Goal: Task Accomplishment & Management: Use online tool/utility

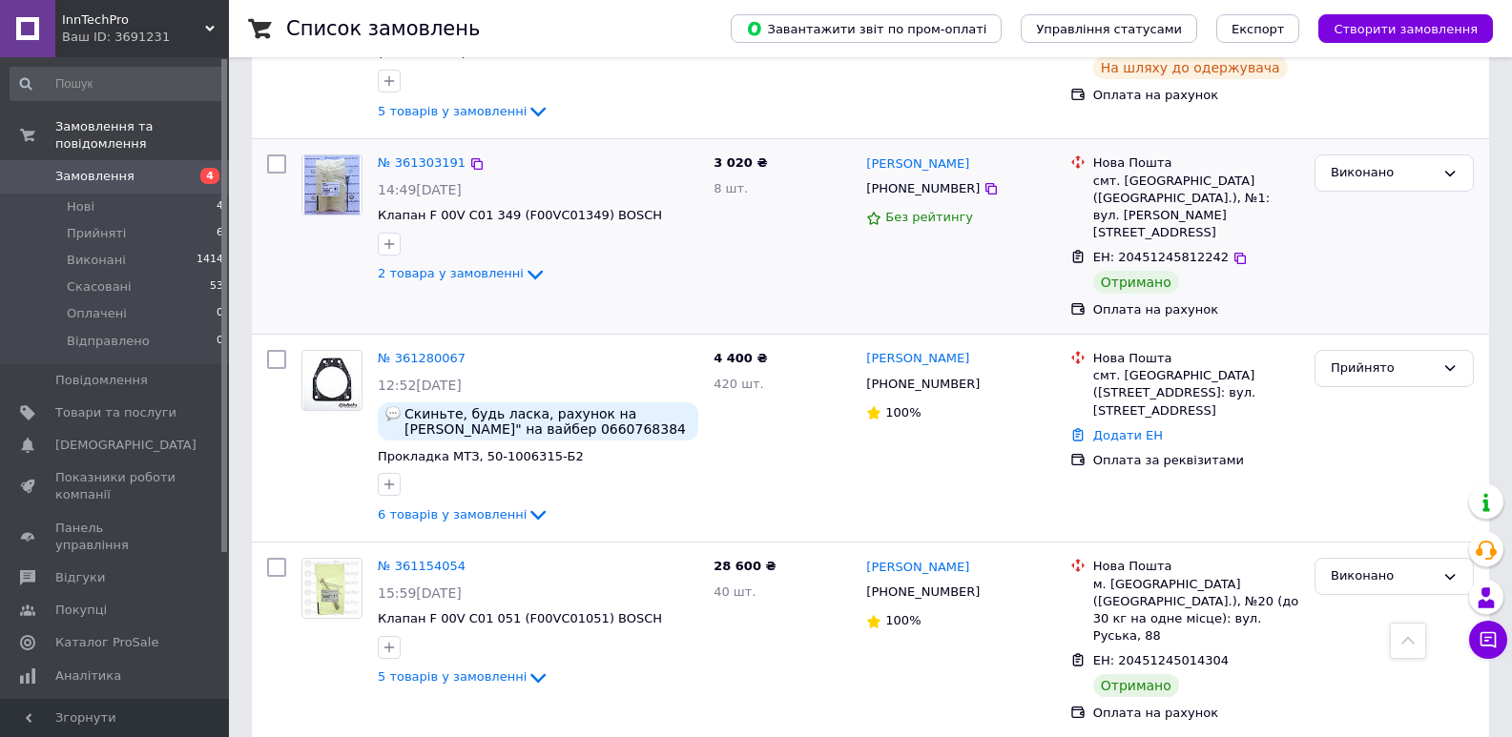
scroll to position [1240, 0]
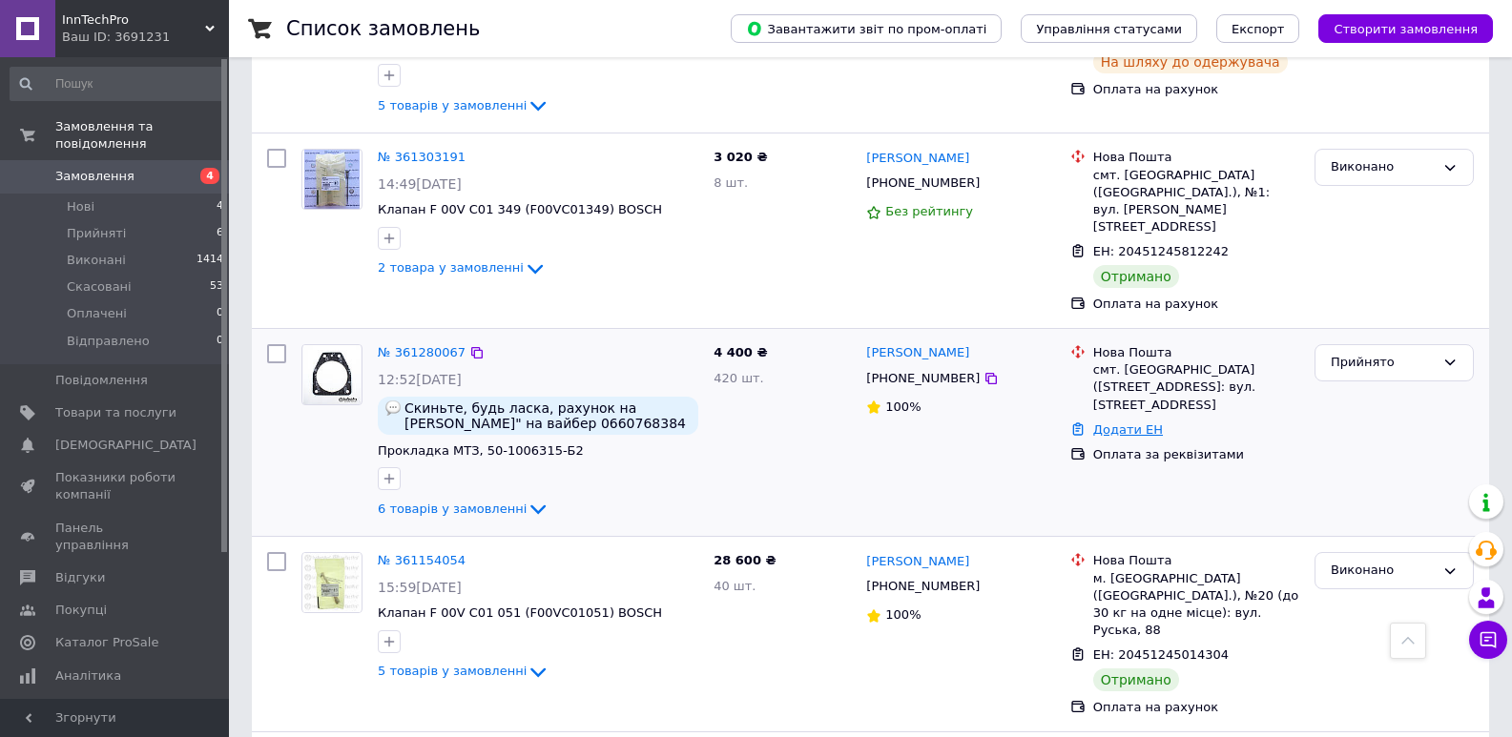
click at [1122, 422] on link "Додати ЕН" at bounding box center [1128, 429] width 70 height 14
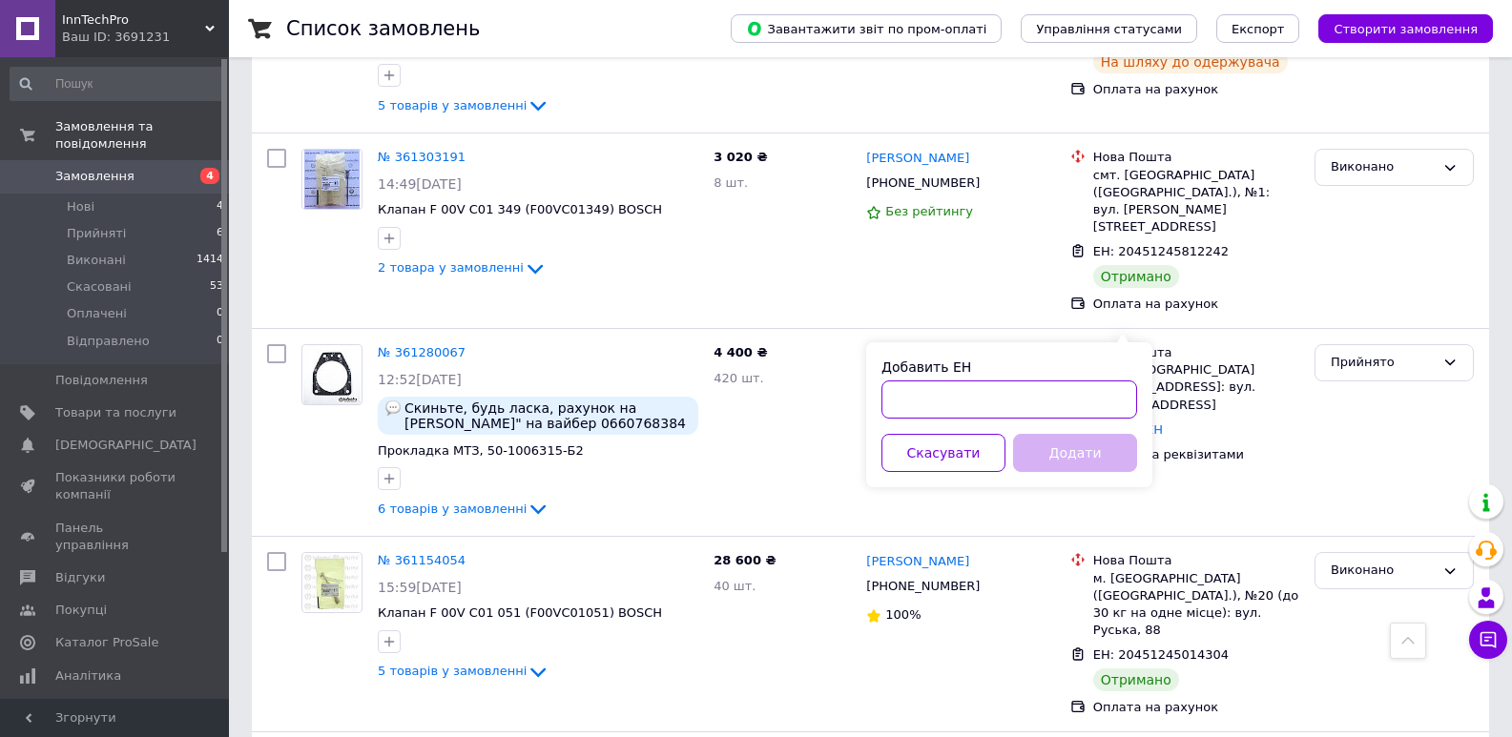
click at [1075, 414] on input "Добавить ЕН" at bounding box center [1009, 400] width 256 height 38
type input "20451246610998"
click at [1060, 449] on button "Додати" at bounding box center [1075, 453] width 124 height 38
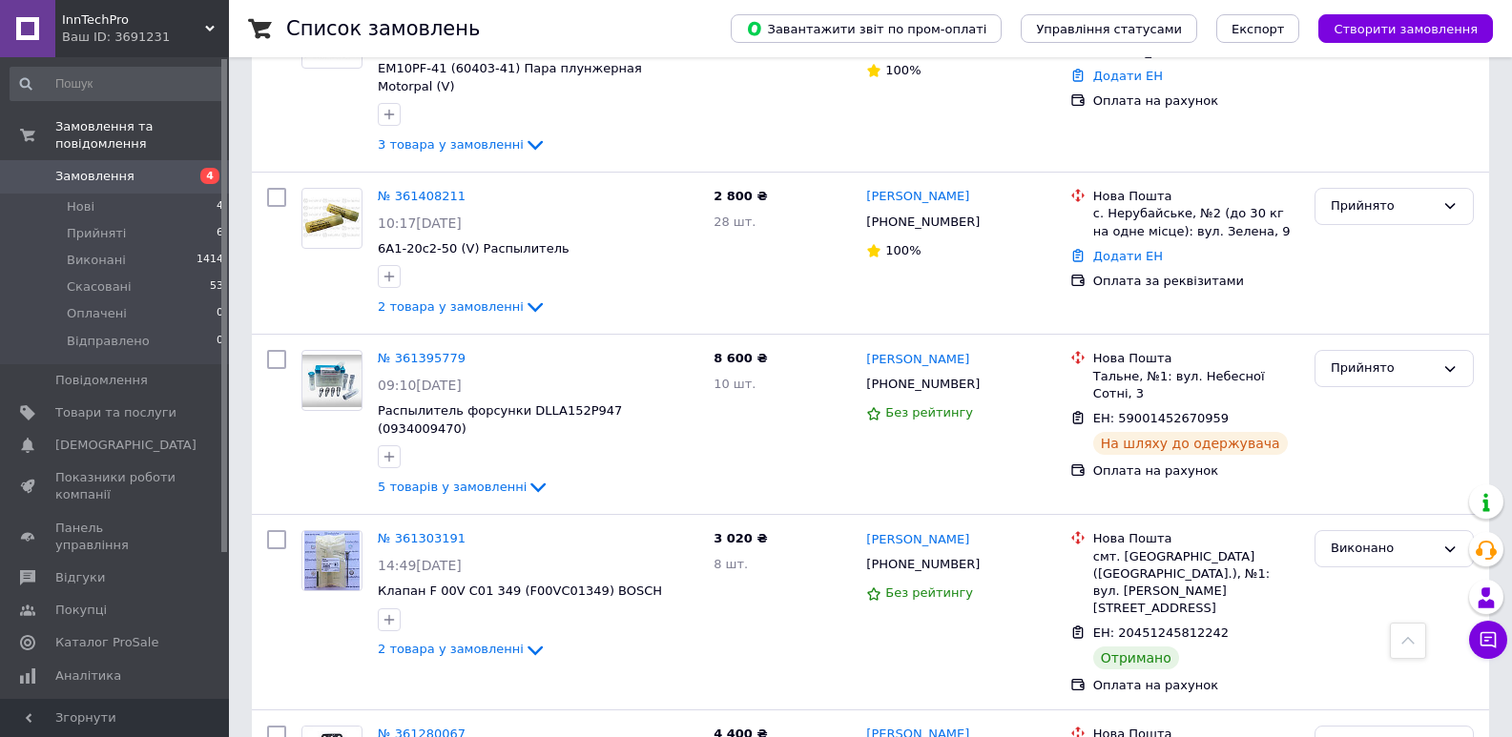
scroll to position [763, 0]
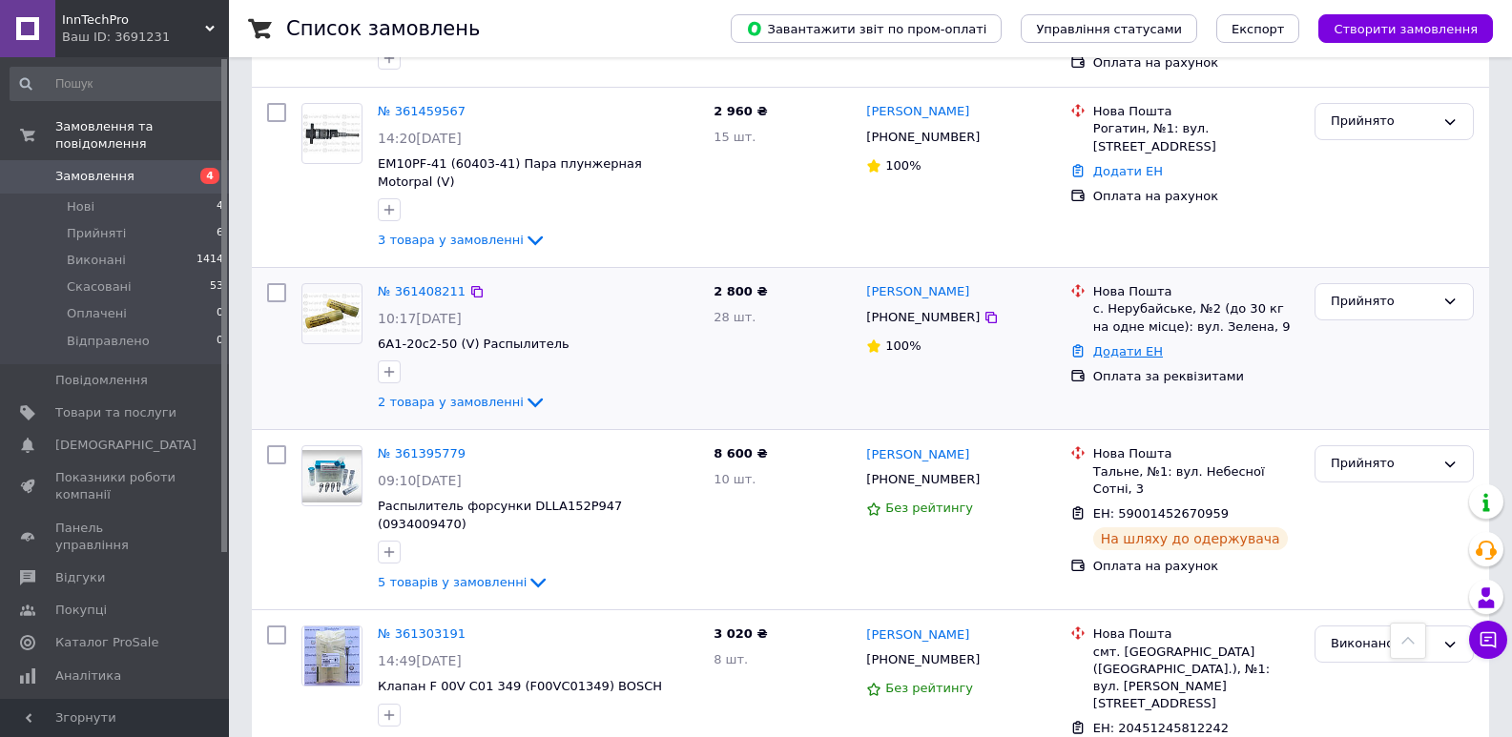
click at [1114, 344] on link "Додати ЕН" at bounding box center [1128, 351] width 70 height 14
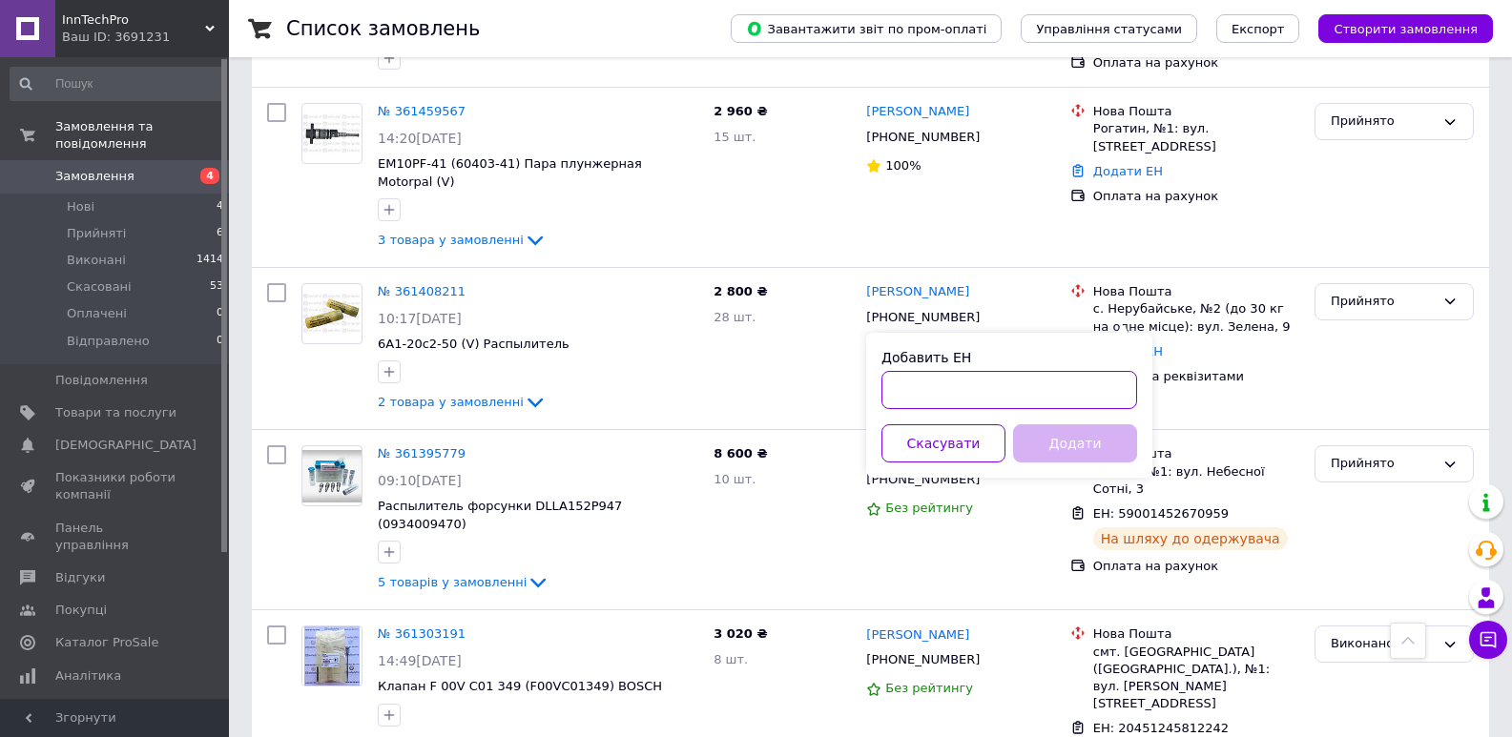
click at [1067, 386] on input "Добавить ЕН" at bounding box center [1009, 390] width 256 height 38
type input "20451246609680"
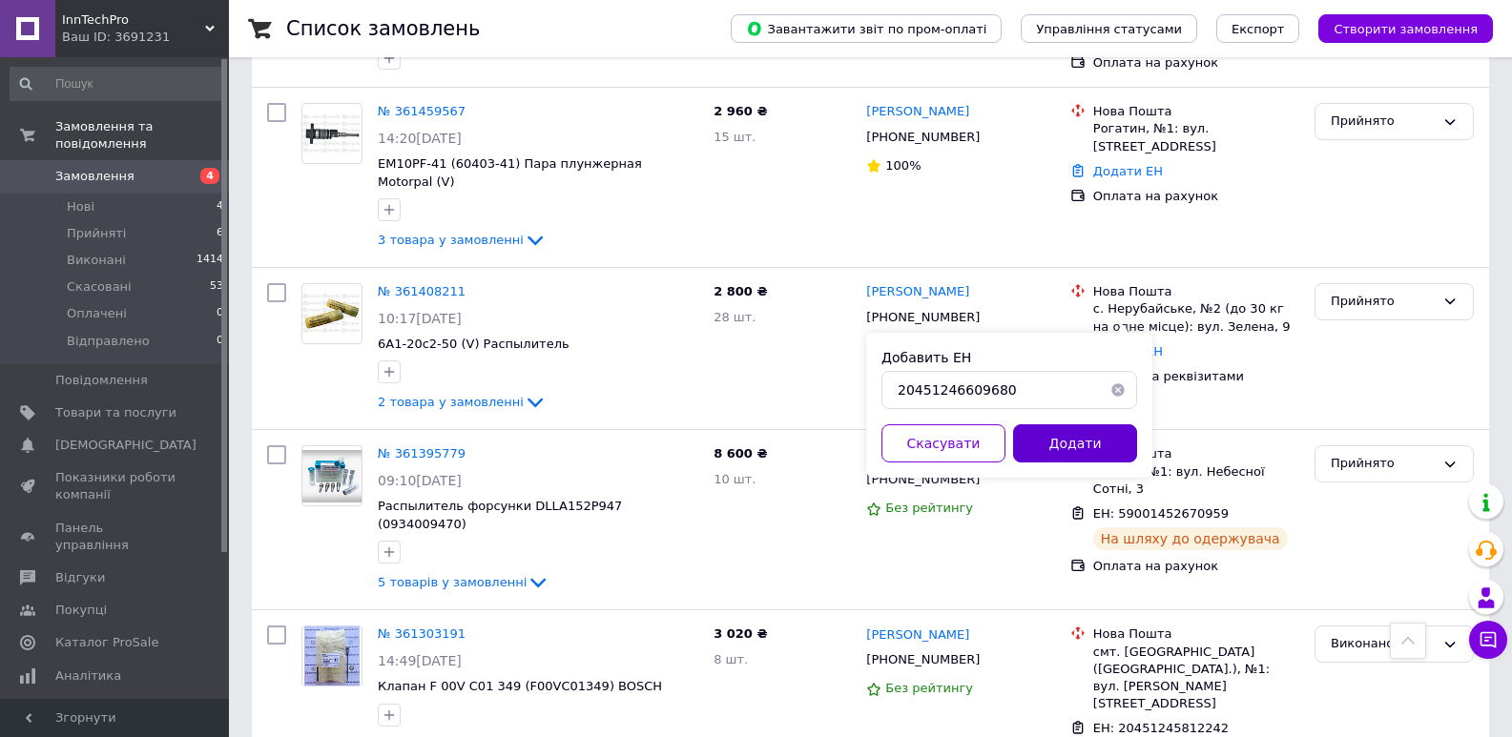
click at [1061, 453] on button "Додати" at bounding box center [1075, 443] width 124 height 38
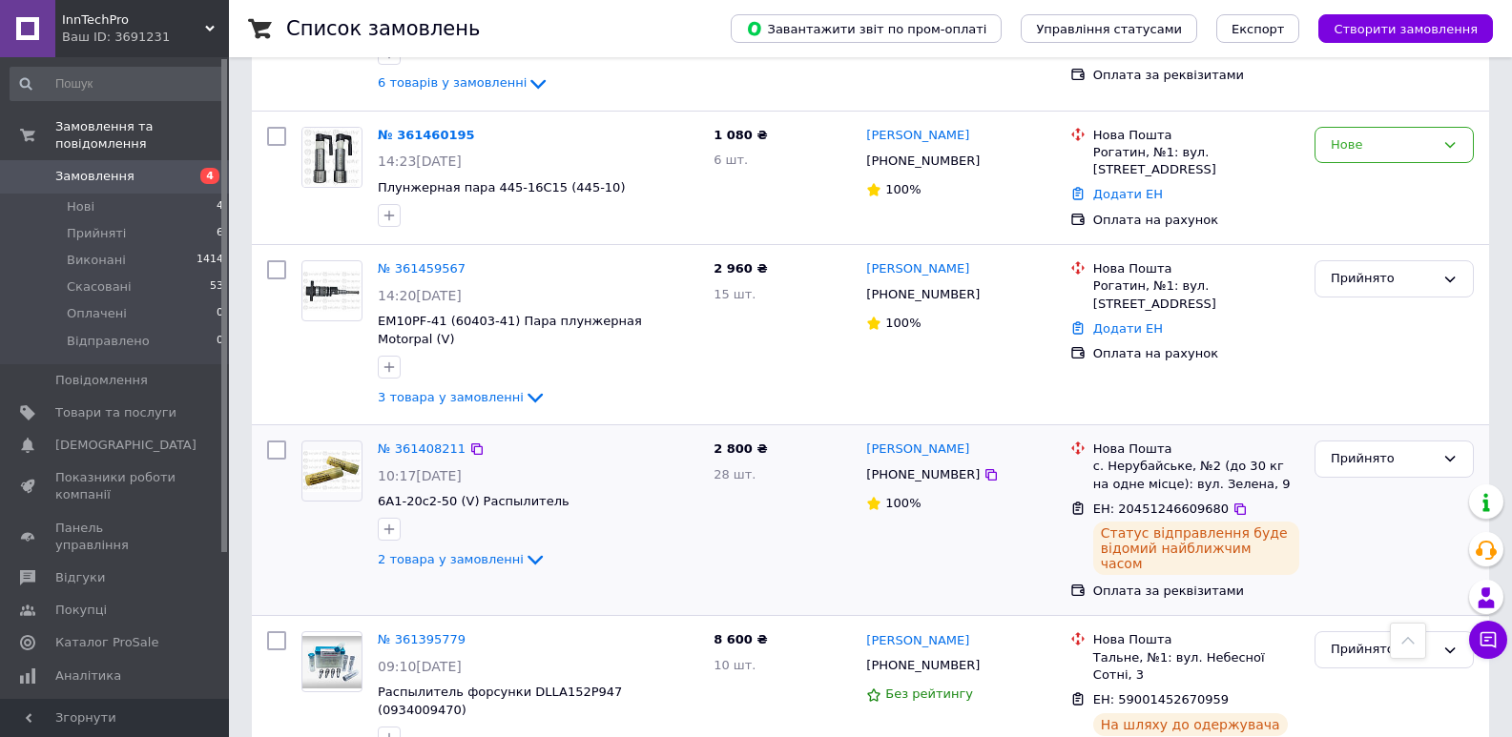
scroll to position [572, 0]
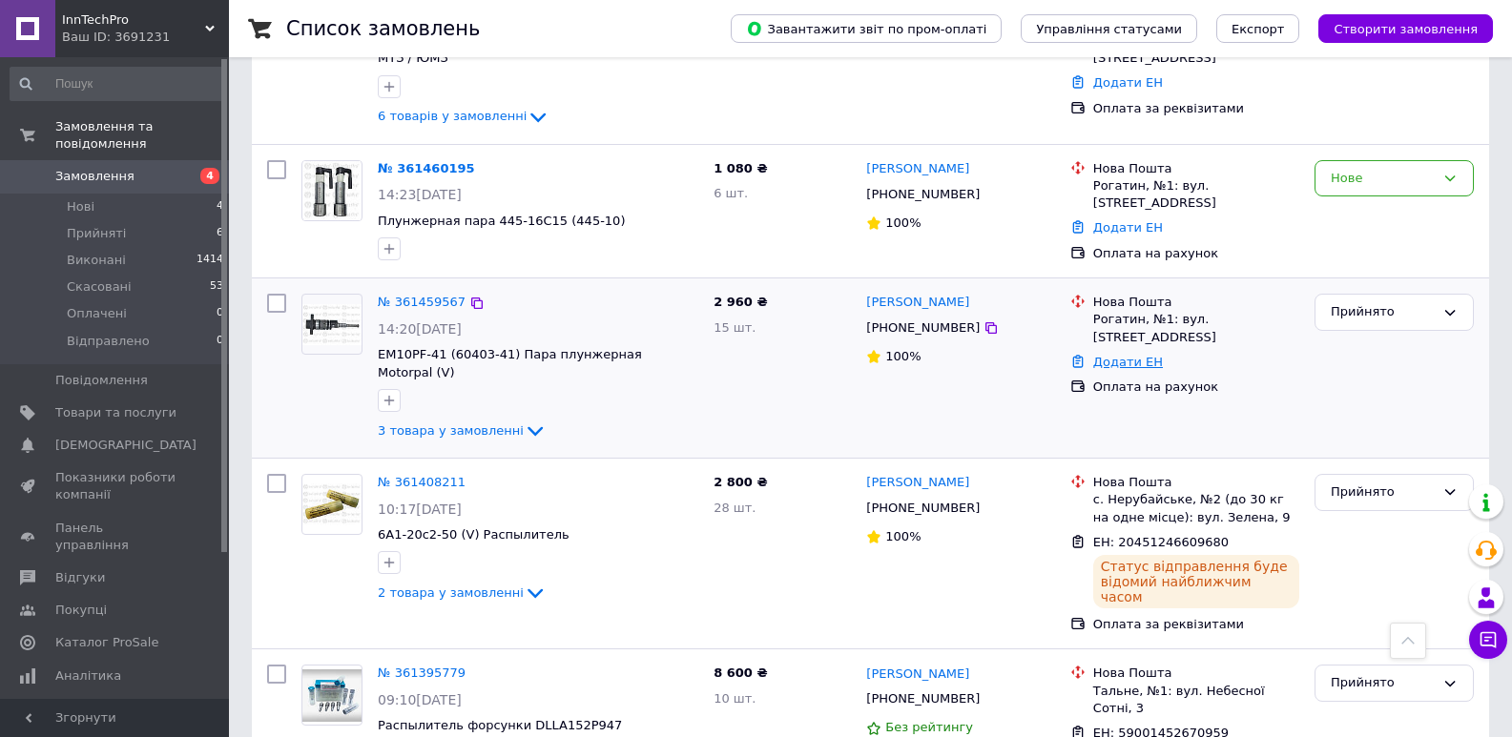
click at [1125, 355] on link "Додати ЕН" at bounding box center [1128, 362] width 70 height 14
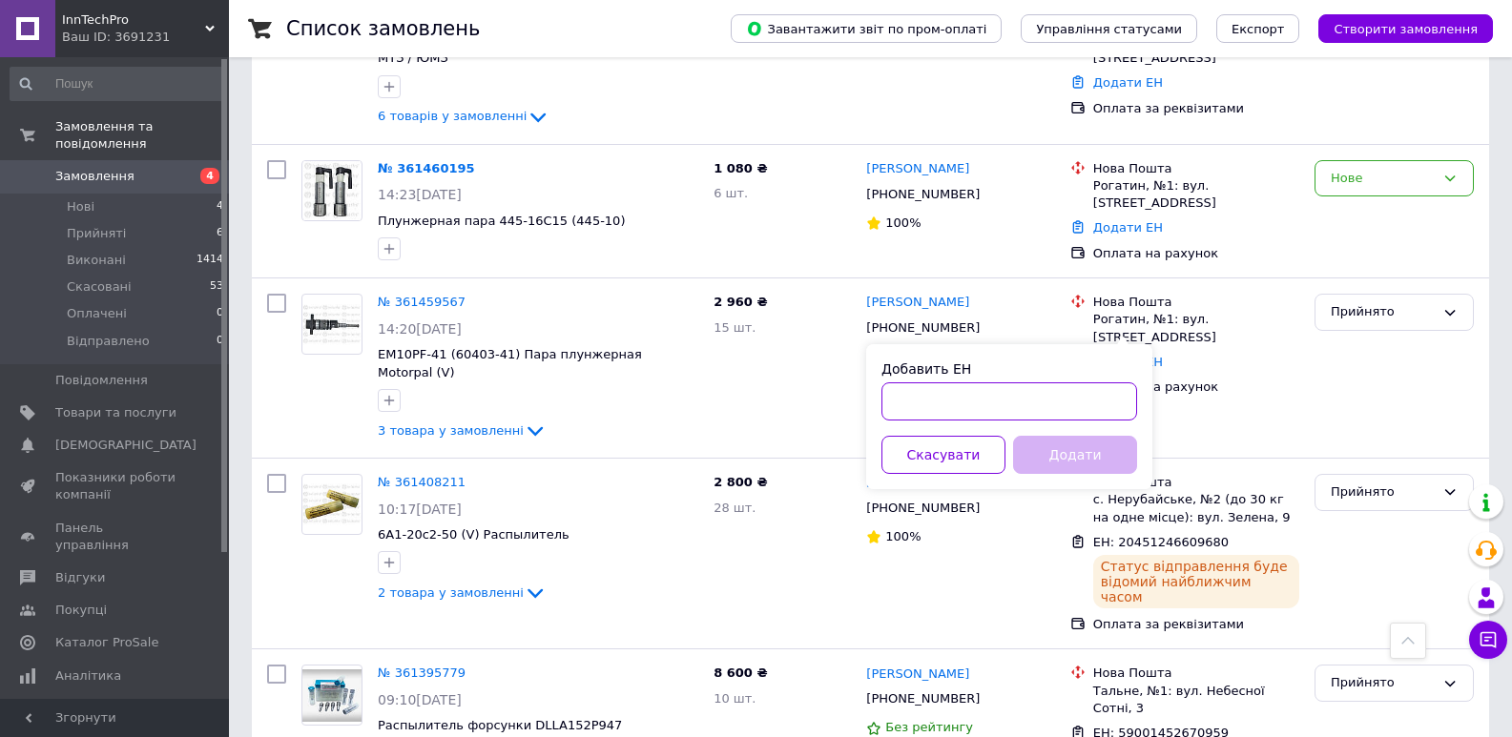
click at [1038, 388] on input "Добавить ЕН" at bounding box center [1009, 401] width 256 height 38
type input "20451246613496"
click at [1107, 458] on button "Додати" at bounding box center [1075, 455] width 124 height 38
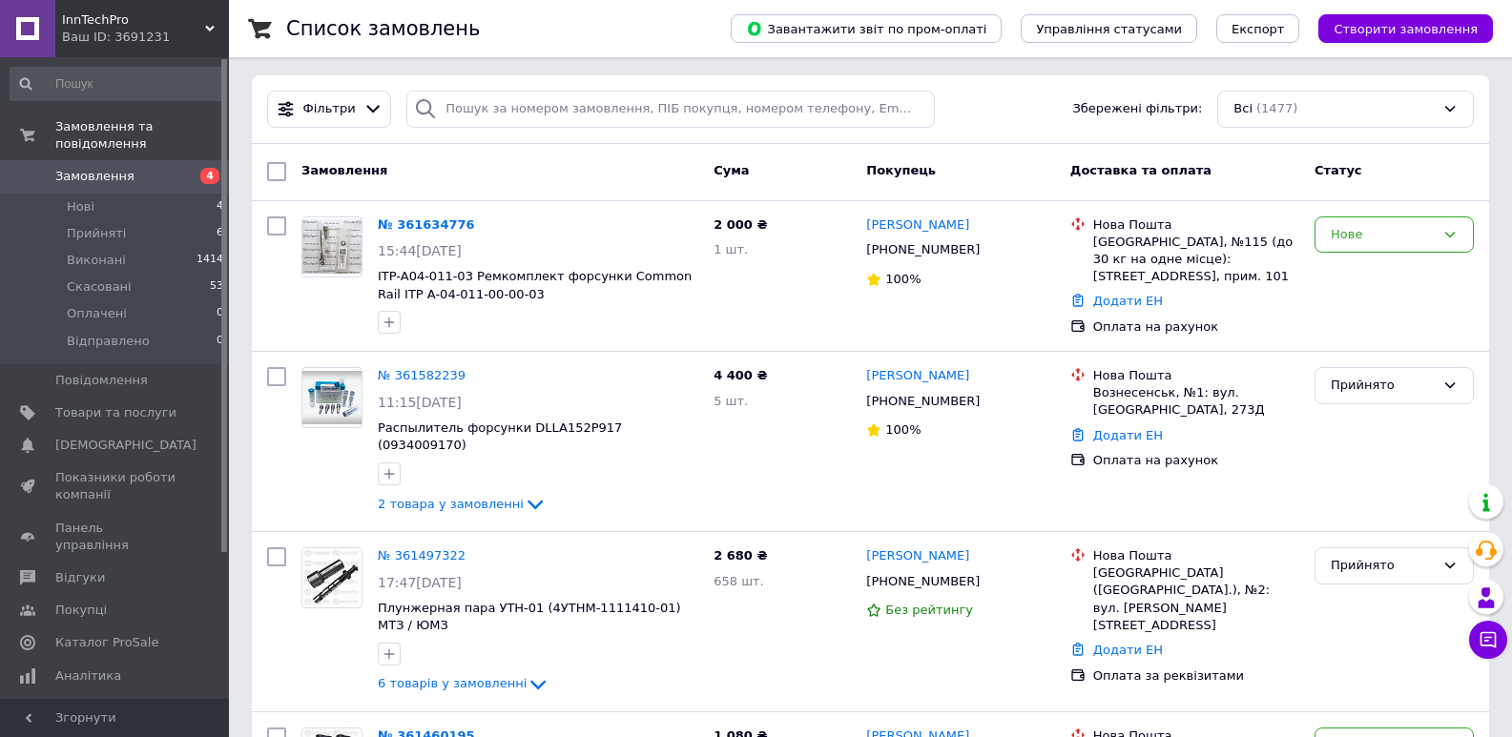
scroll to position [0, 0]
